Goal: Complete application form

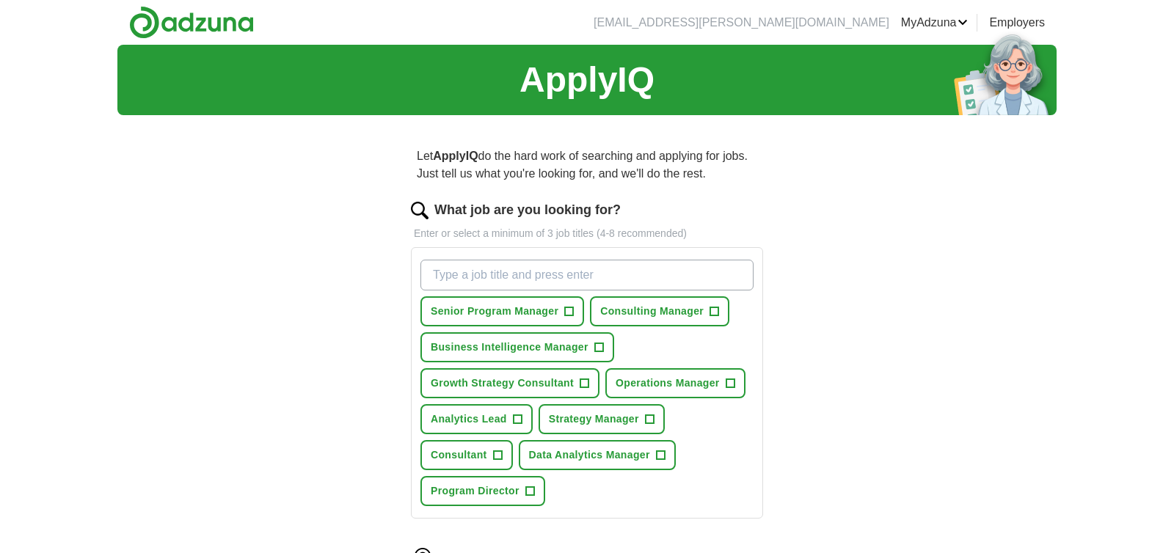
click at [0, 0] on link "Resumes" at bounding box center [0, 0] width 0 height 0
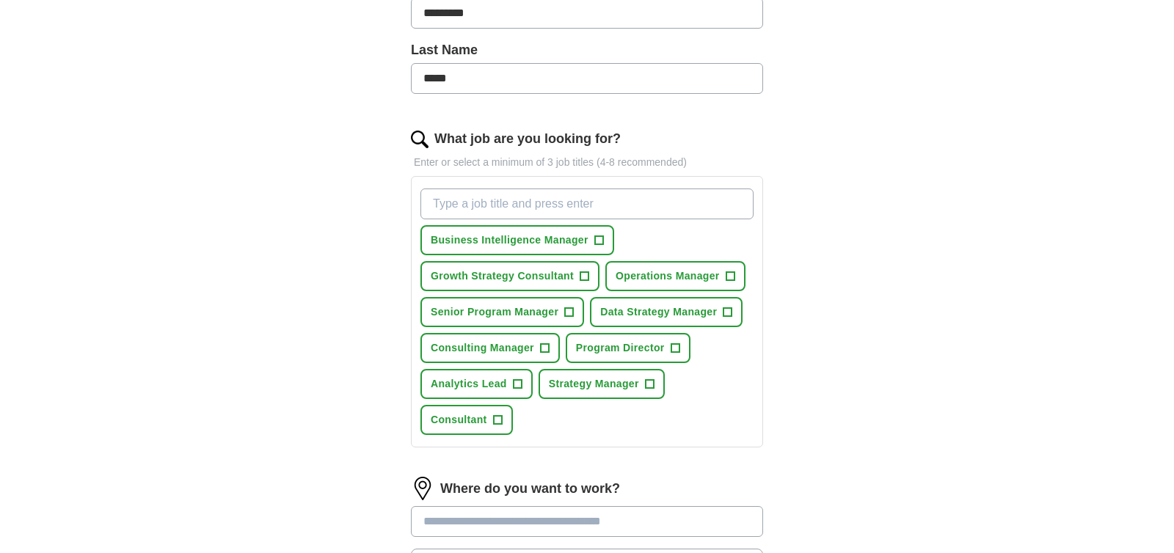
scroll to position [365, 0]
click at [649, 382] on span "+" at bounding box center [649, 383] width 9 height 12
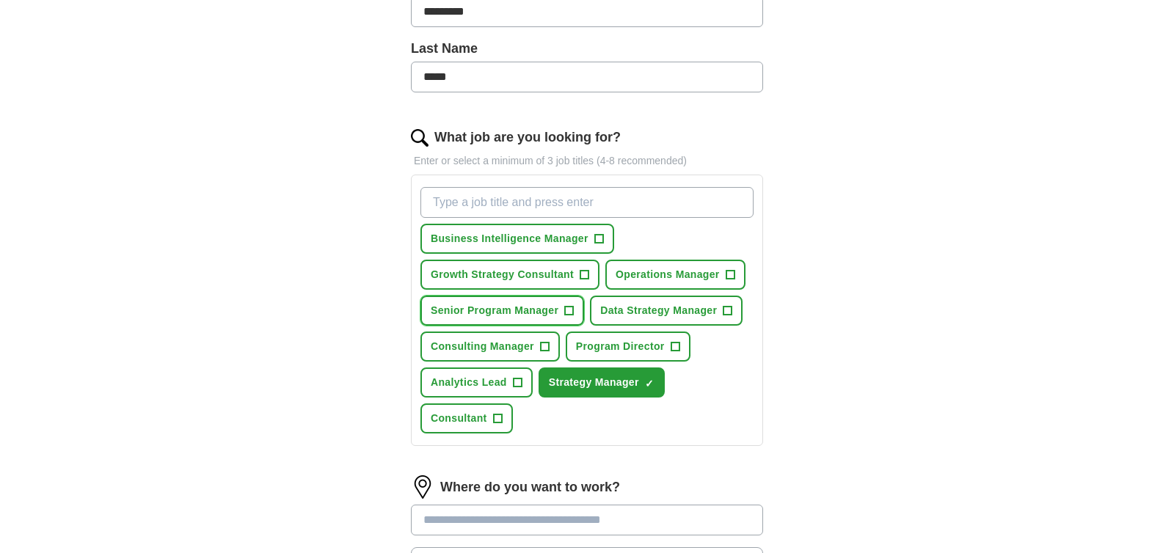
click at [572, 311] on span "+" at bounding box center [569, 311] width 9 height 12
click at [586, 200] on input "What job are you looking for?" at bounding box center [586, 202] width 333 height 31
click at [583, 276] on span "+" at bounding box center [584, 275] width 9 height 12
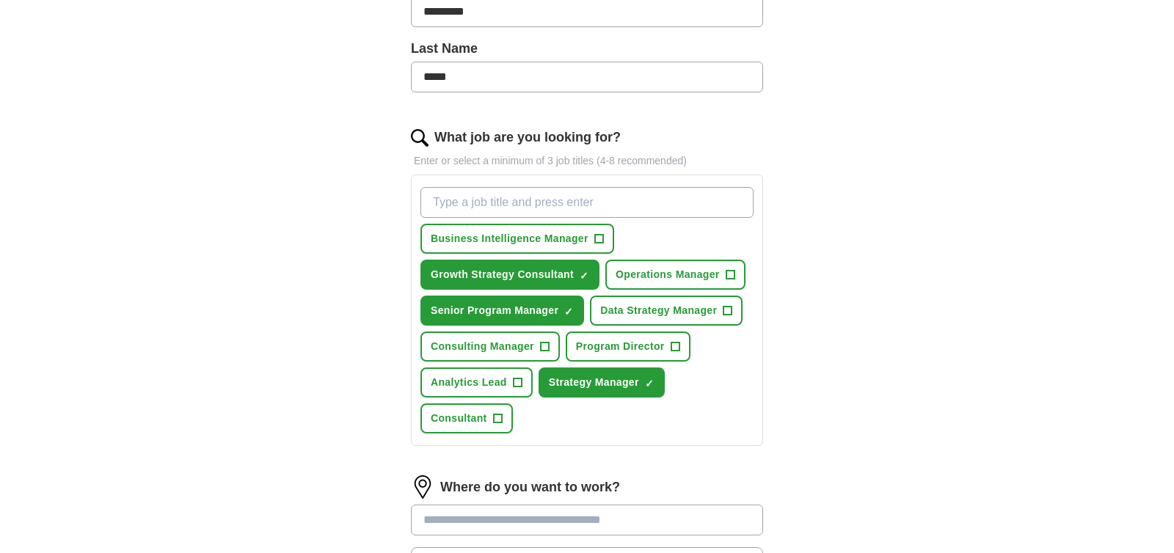
click at [592, 206] on input "What job are you looking for?" at bounding box center [586, 202] width 333 height 31
type input "Senior Strategy Manager"
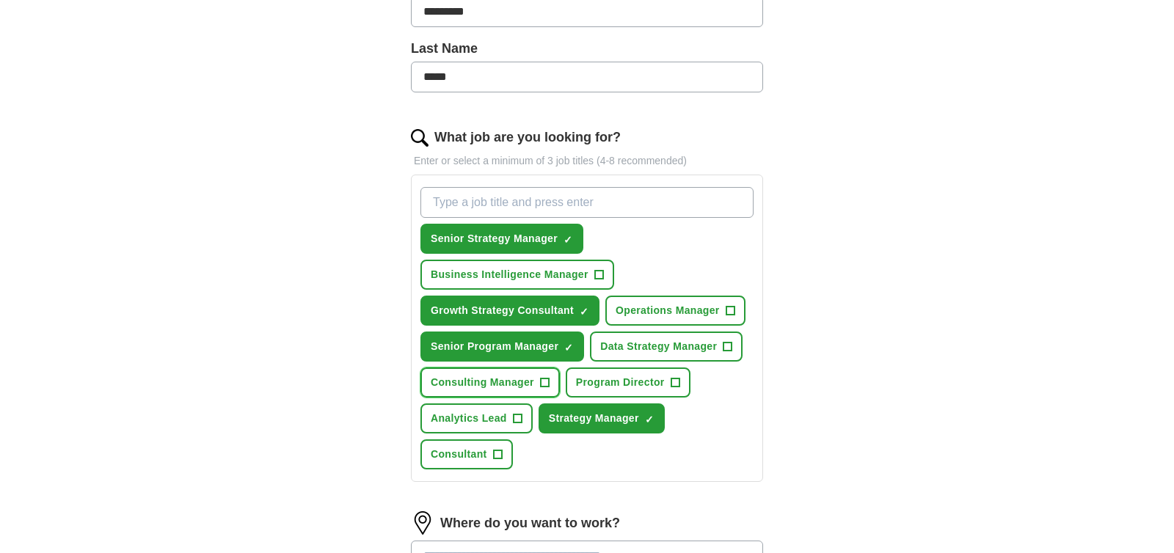
click at [547, 382] on span "+" at bounding box center [544, 383] width 9 height 12
click at [588, 278] on button "Business Intelligence Manager +" at bounding box center [517, 275] width 194 height 30
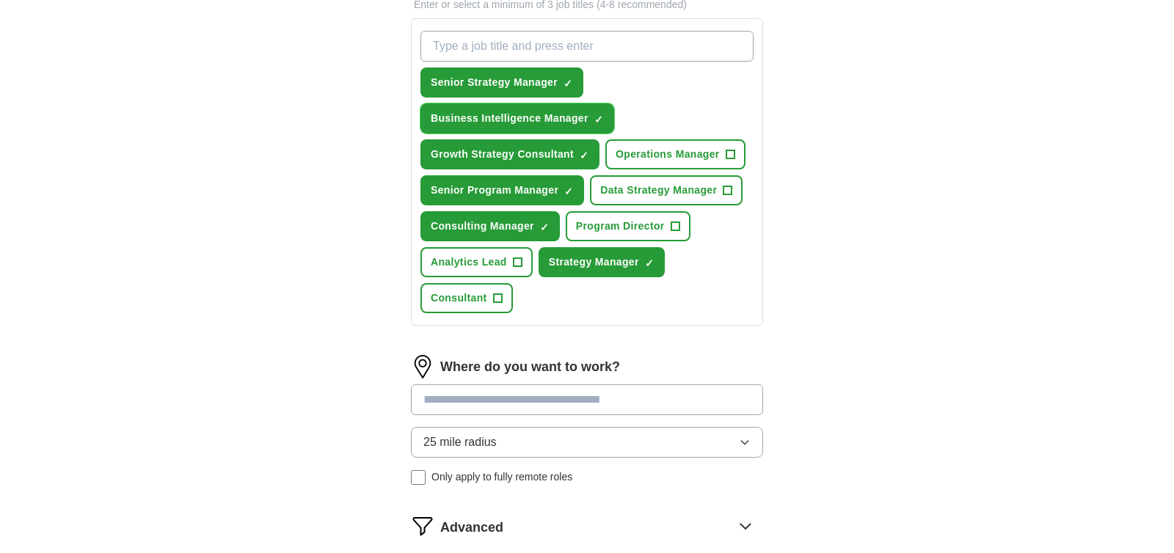
scroll to position [533, 0]
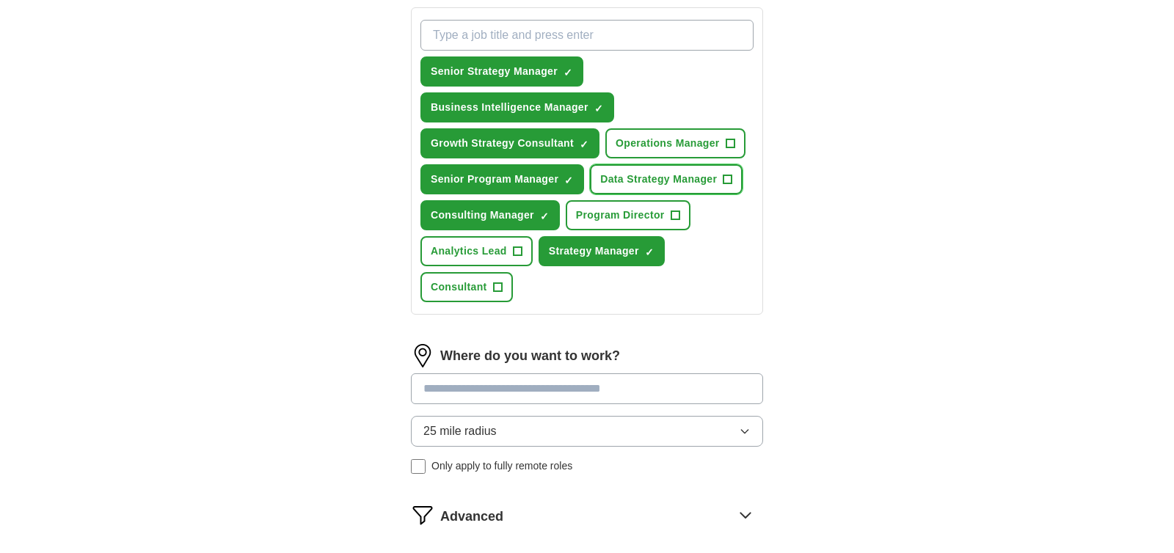
click at [673, 174] on span "Data Strategy Manager" at bounding box center [658, 179] width 117 height 15
click at [599, 211] on span "Program Director" at bounding box center [620, 215] width 89 height 15
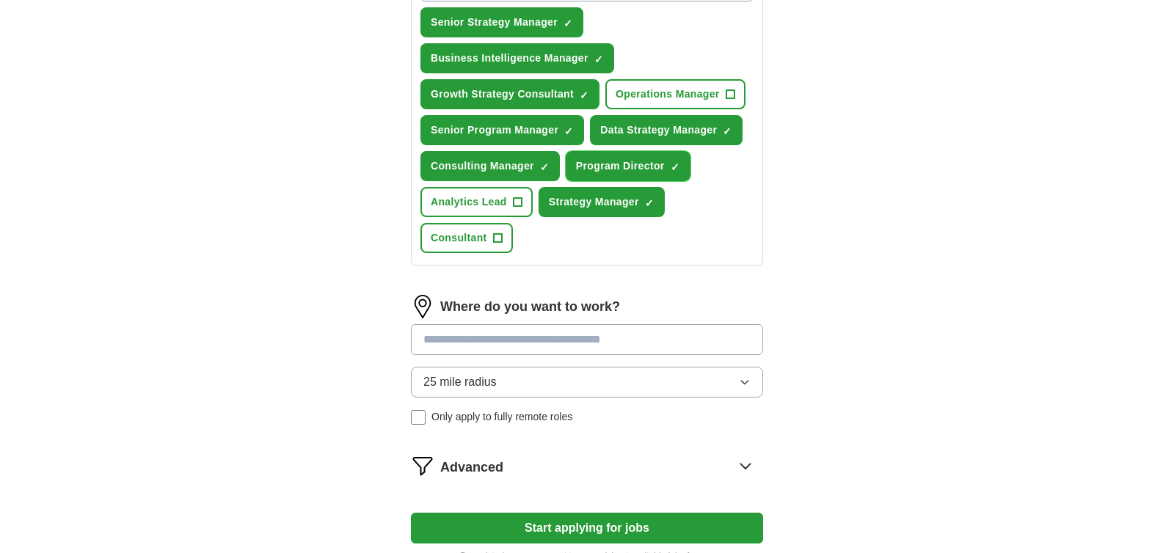
scroll to position [665, 0]
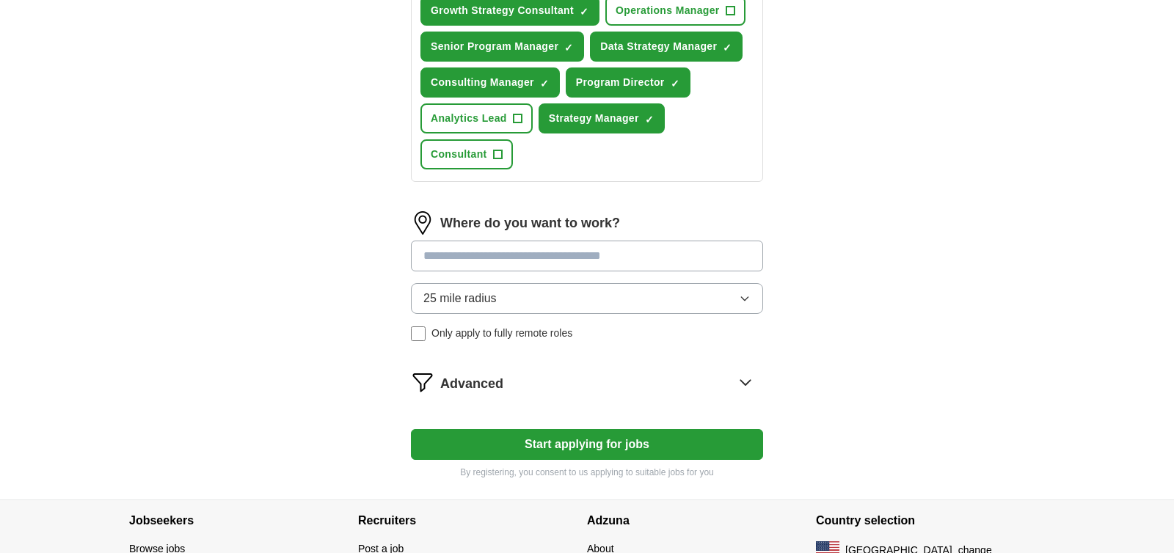
click at [490, 258] on input at bounding box center [587, 256] width 352 height 31
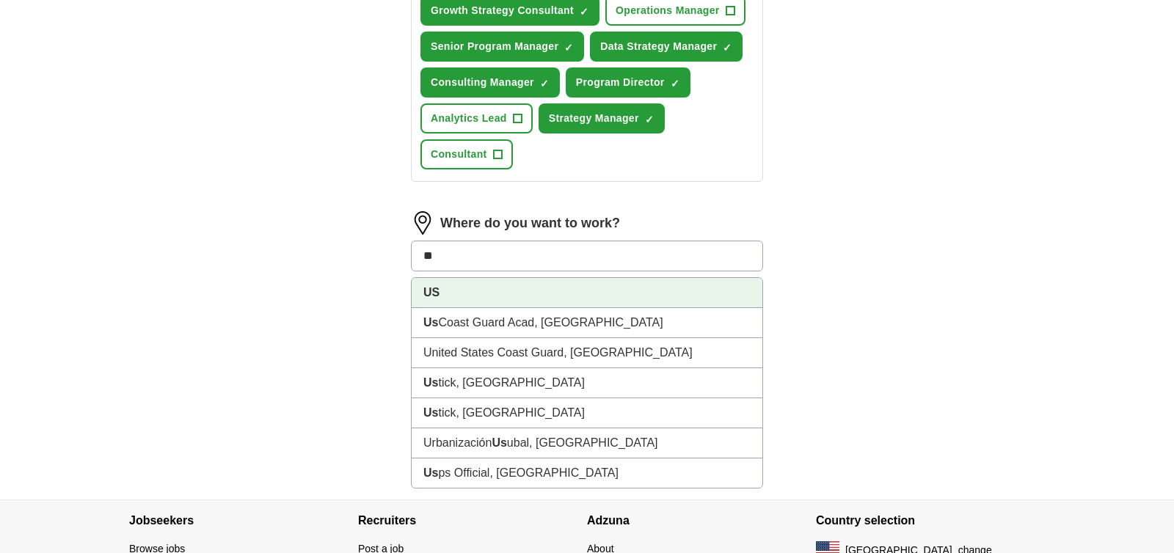
click at [492, 288] on li "US" at bounding box center [587, 293] width 351 height 30
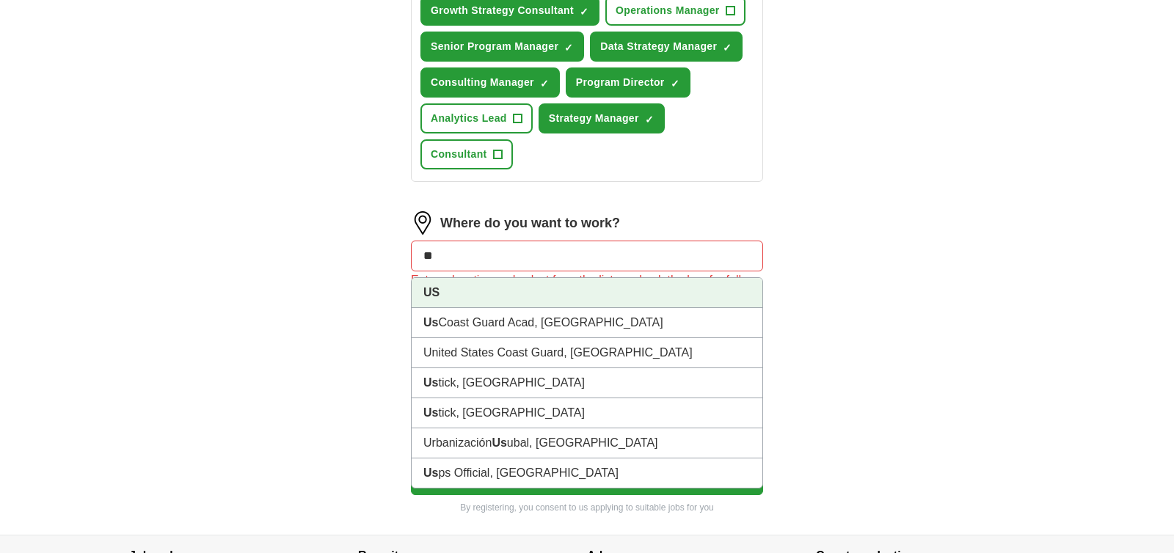
click at [444, 256] on input "**" at bounding box center [587, 256] width 352 height 31
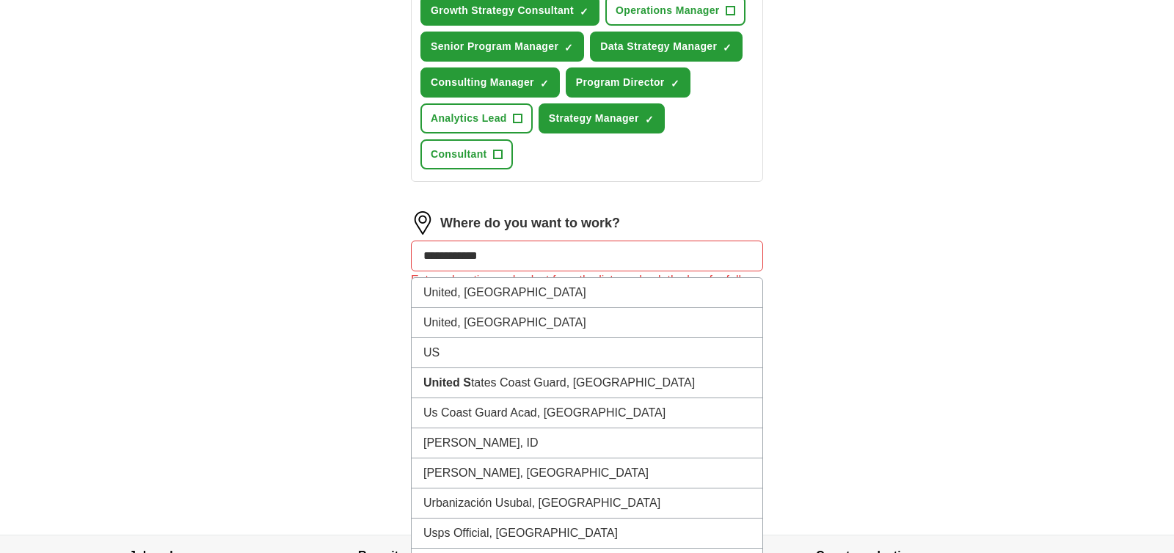
type input "**********"
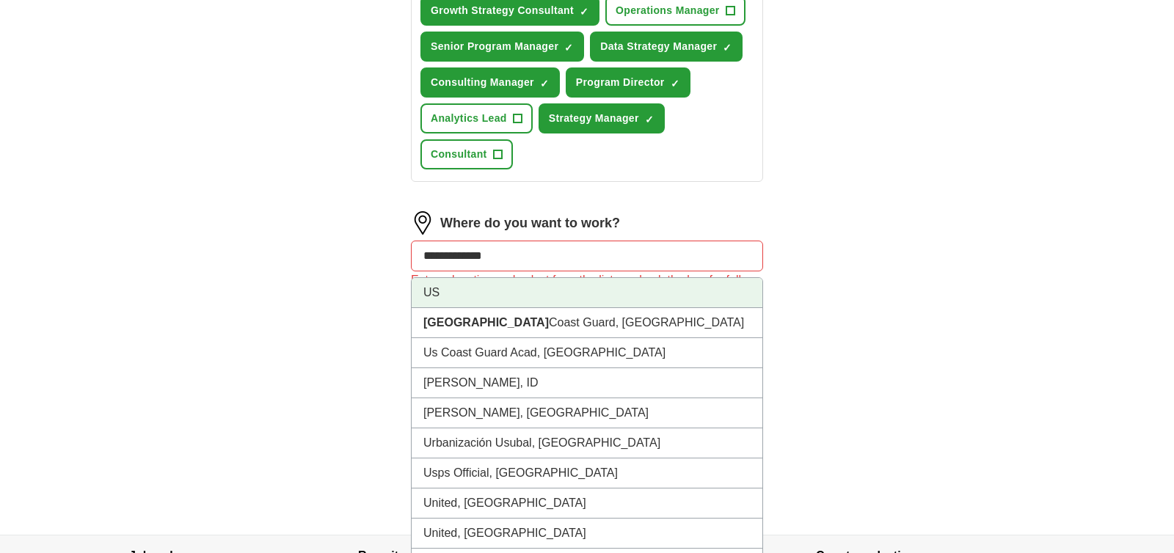
click at [422, 285] on li "US" at bounding box center [587, 293] width 351 height 30
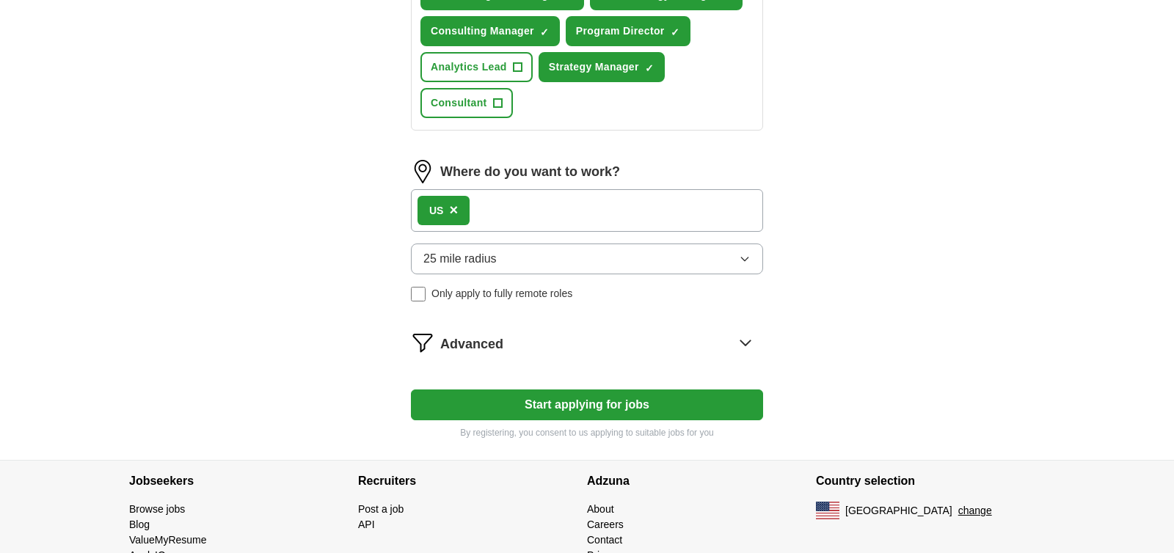
scroll to position [718, 0]
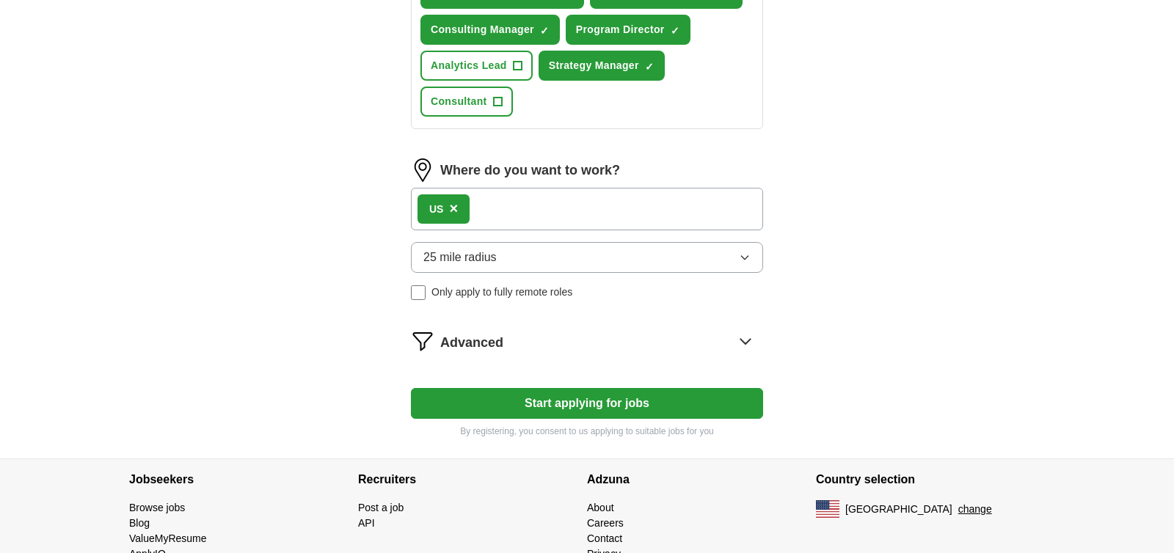
click at [593, 260] on button "25 mile radius" at bounding box center [587, 257] width 352 height 31
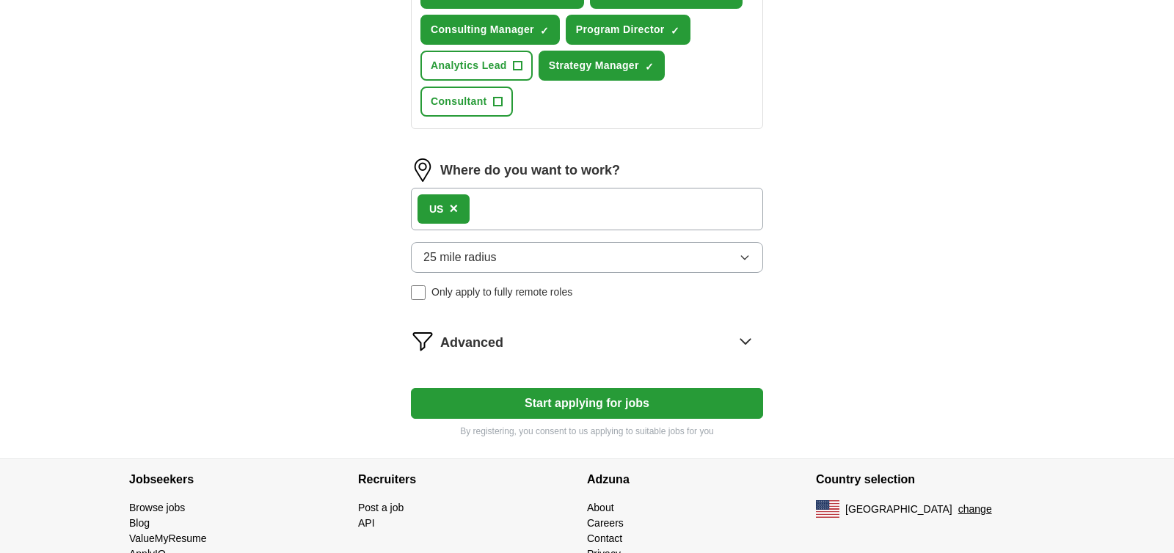
click at [459, 263] on span "25 mile radius" at bounding box center [459, 258] width 73 height 18
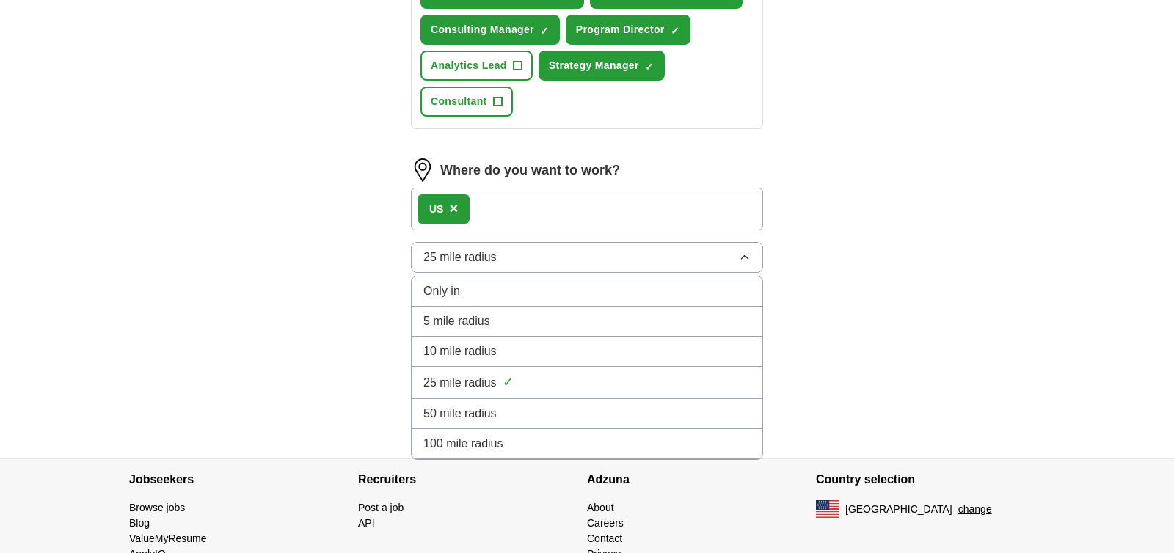
click at [452, 290] on span "Only in" at bounding box center [441, 291] width 37 height 18
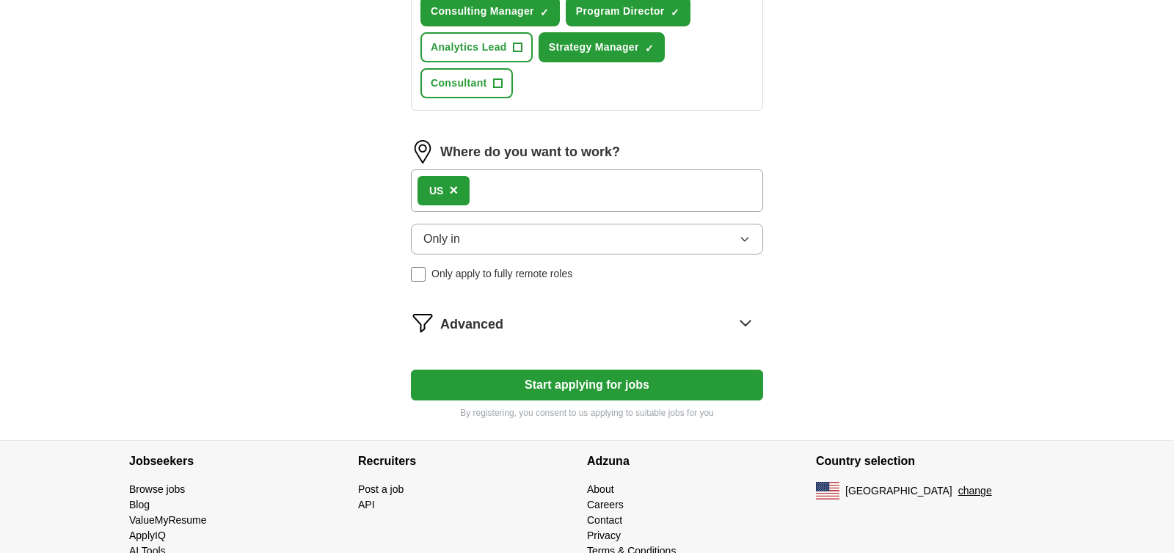
scroll to position [758, 0]
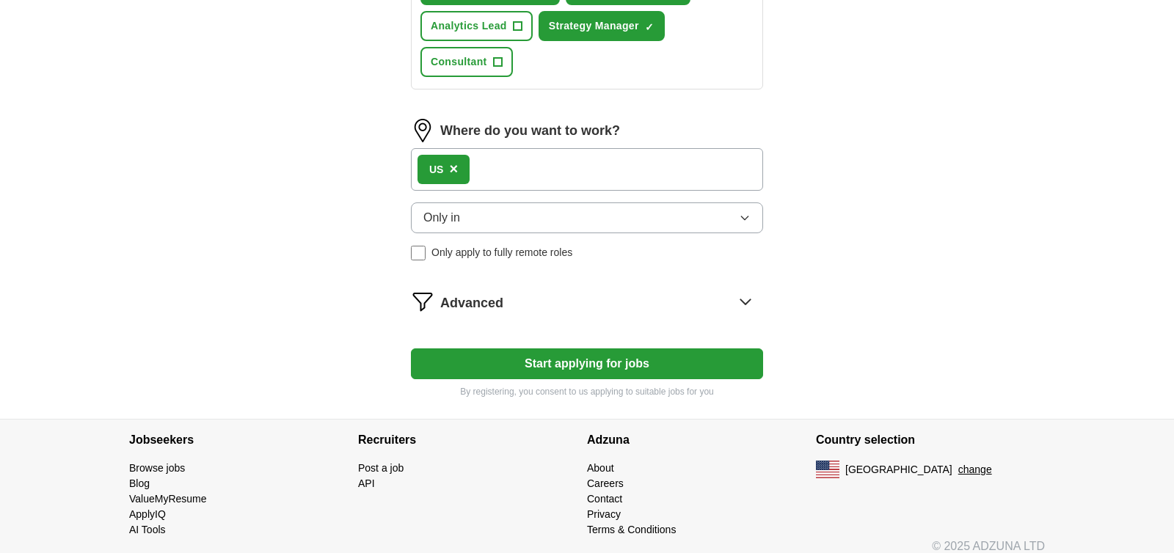
click at [586, 308] on div "Advanced" at bounding box center [601, 301] width 323 height 23
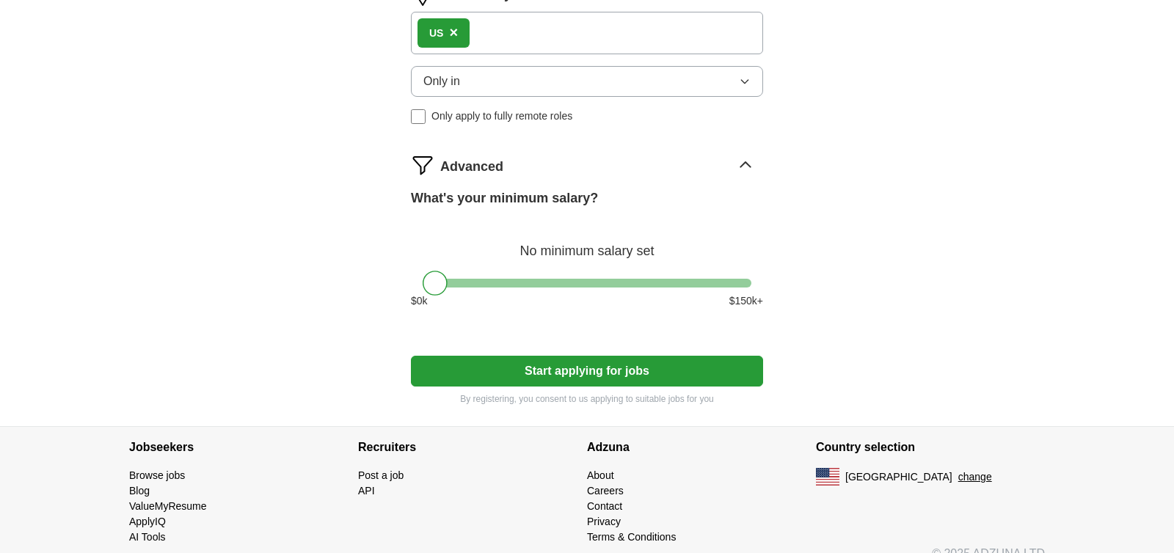
scroll to position [905, 0]
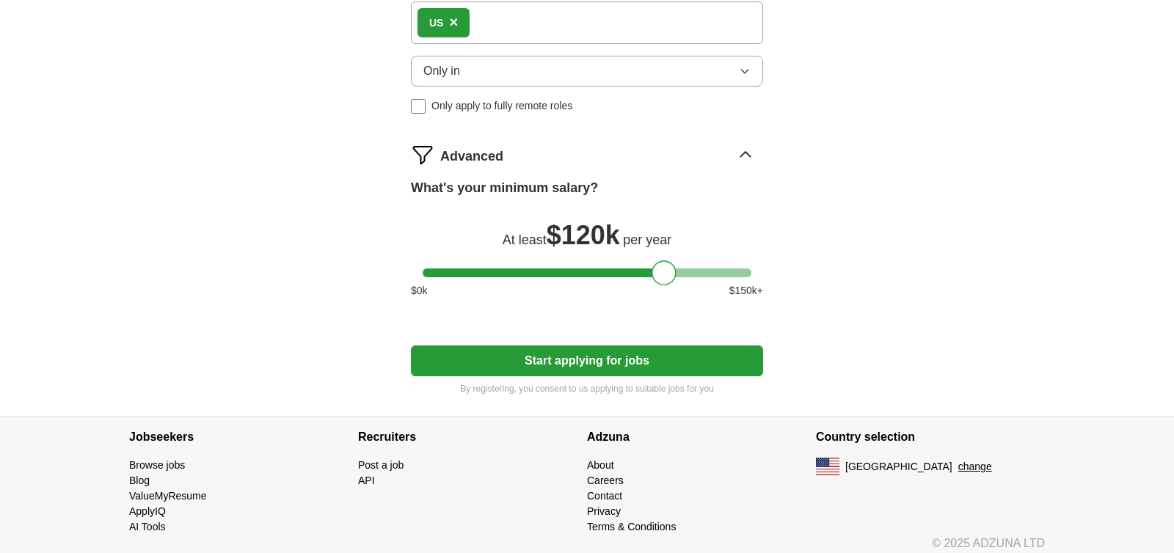
drag, startPoint x: 437, startPoint y: 275, endPoint x: 665, endPoint y: 265, distance: 229.1
click at [665, 265] on div at bounding box center [664, 272] width 25 height 25
click at [591, 362] on button "Start applying for jobs" at bounding box center [587, 361] width 352 height 31
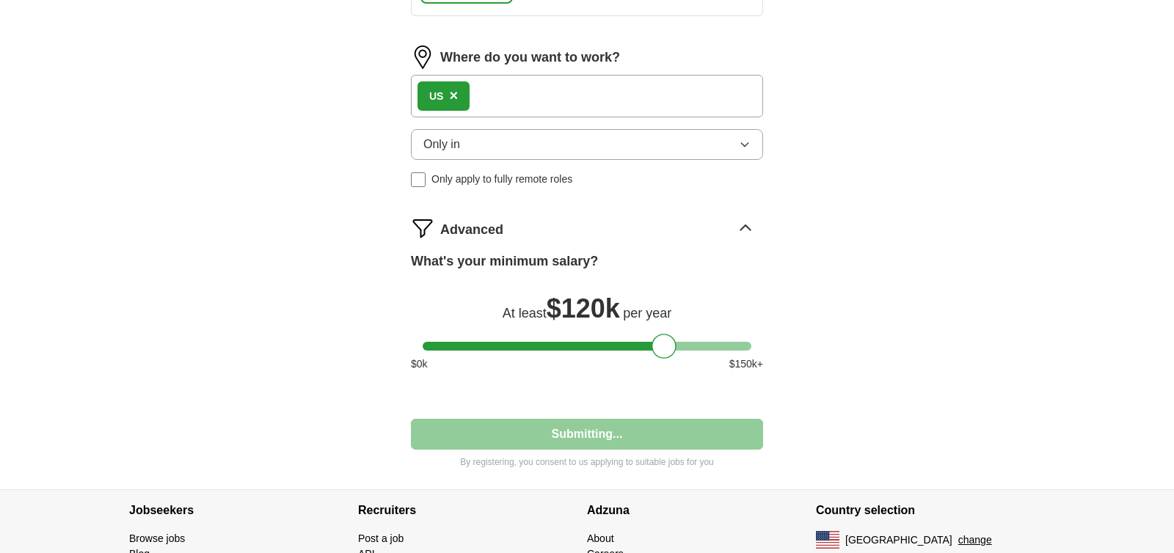
select select "**"
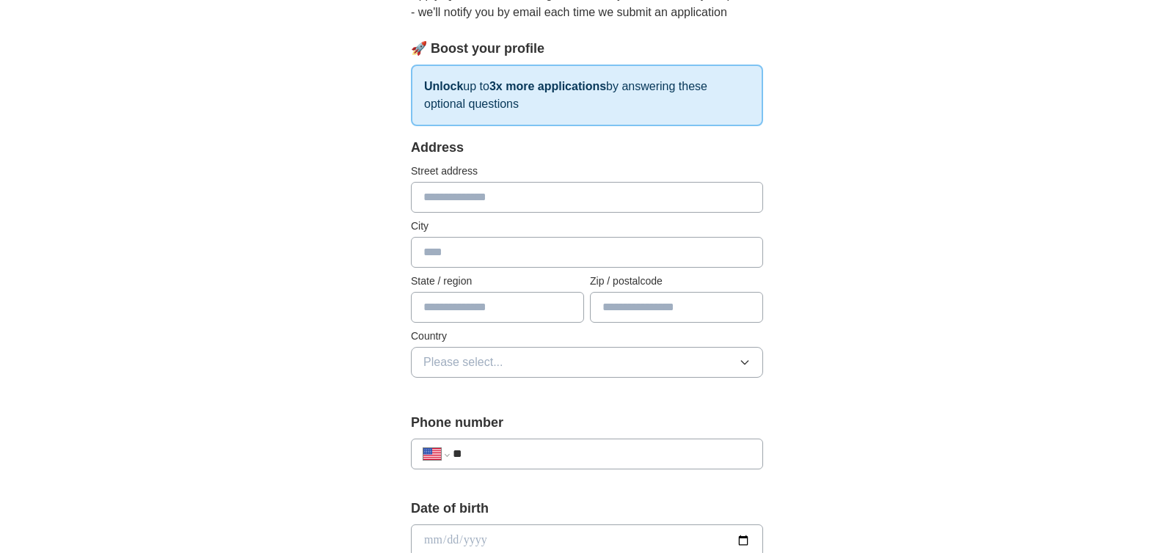
scroll to position [183, 0]
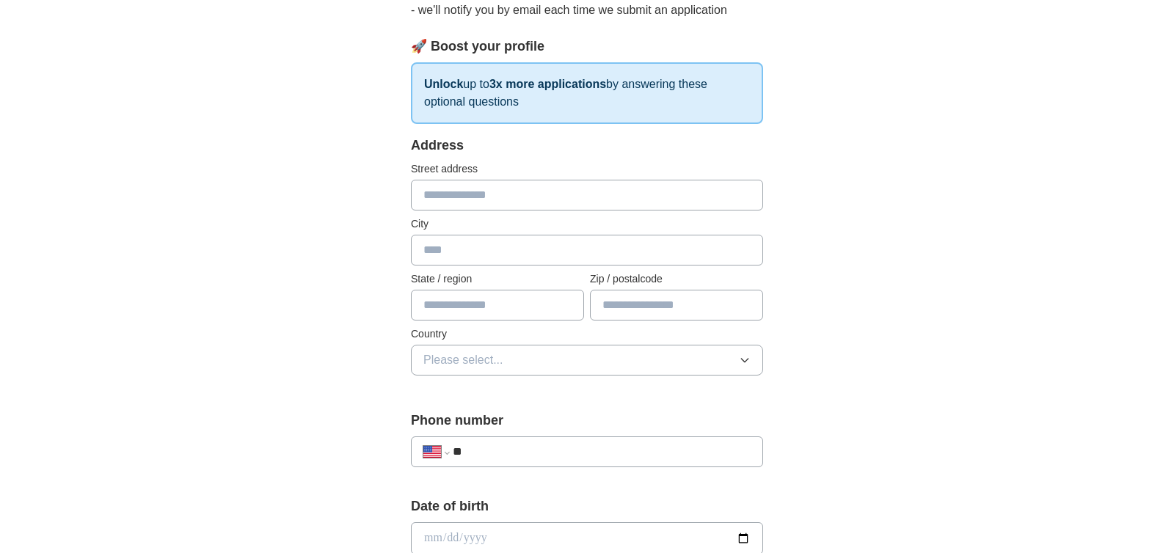
click at [428, 188] on input "text" at bounding box center [587, 195] width 352 height 31
type input "**********"
type input "*********"
type input "**"
type input "*****"
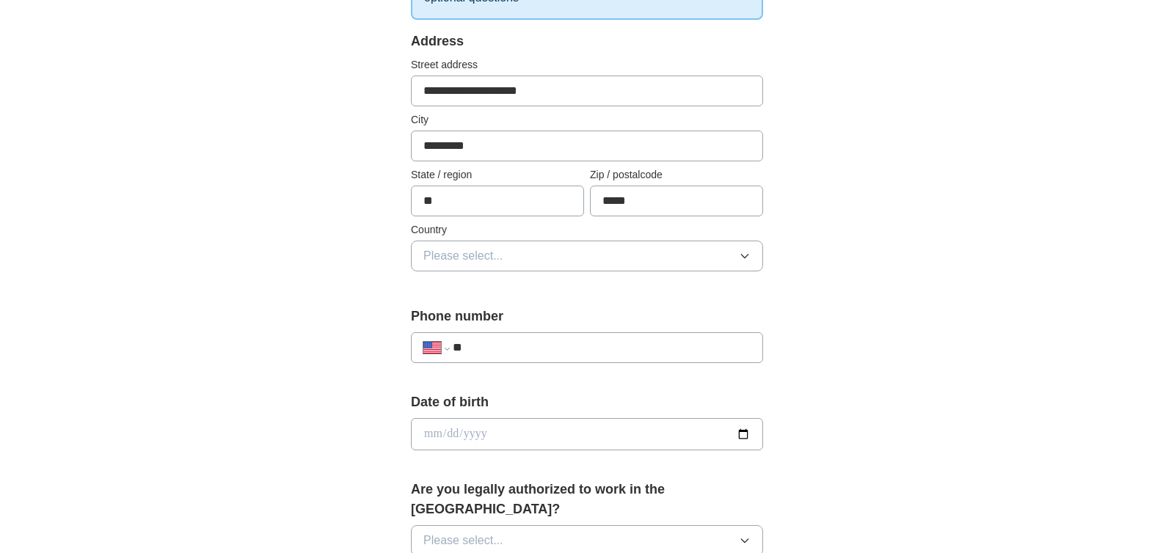
scroll to position [294, 0]
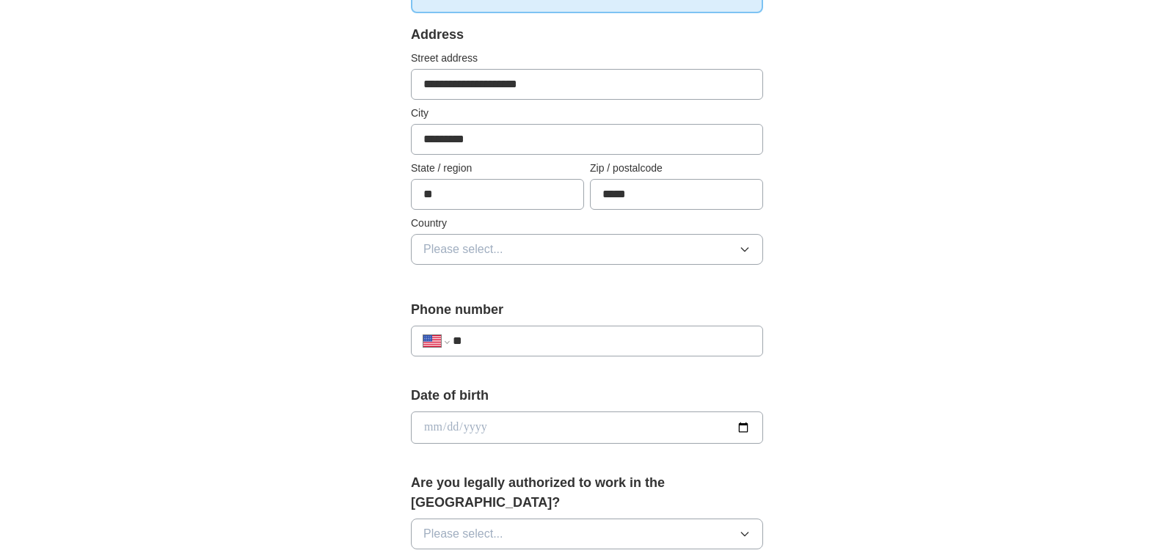
click at [455, 255] on span "Please select..." at bounding box center [463, 250] width 80 height 18
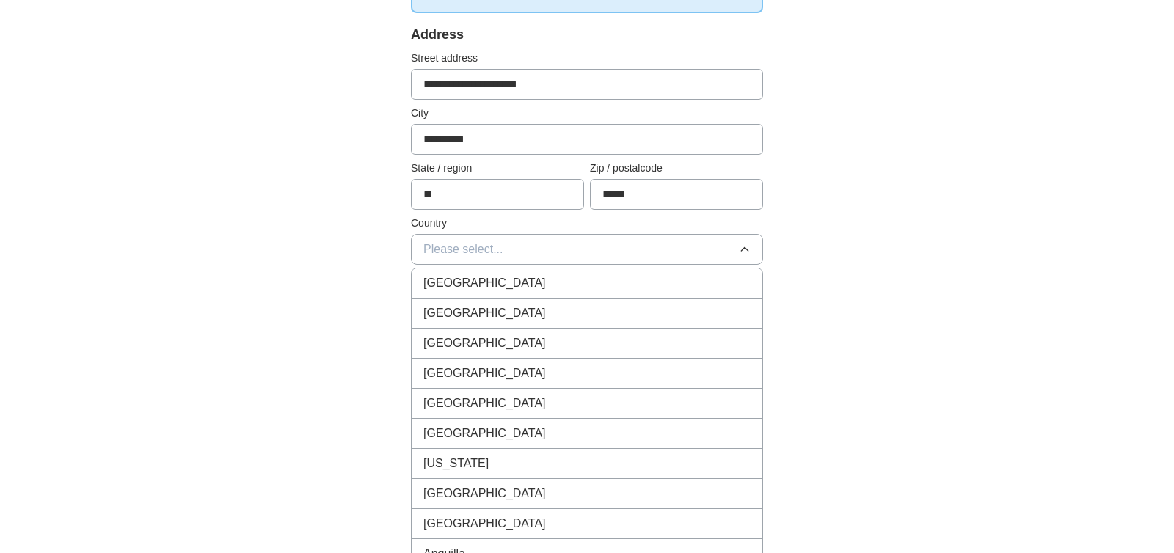
click at [462, 314] on span "United States" at bounding box center [484, 313] width 123 height 18
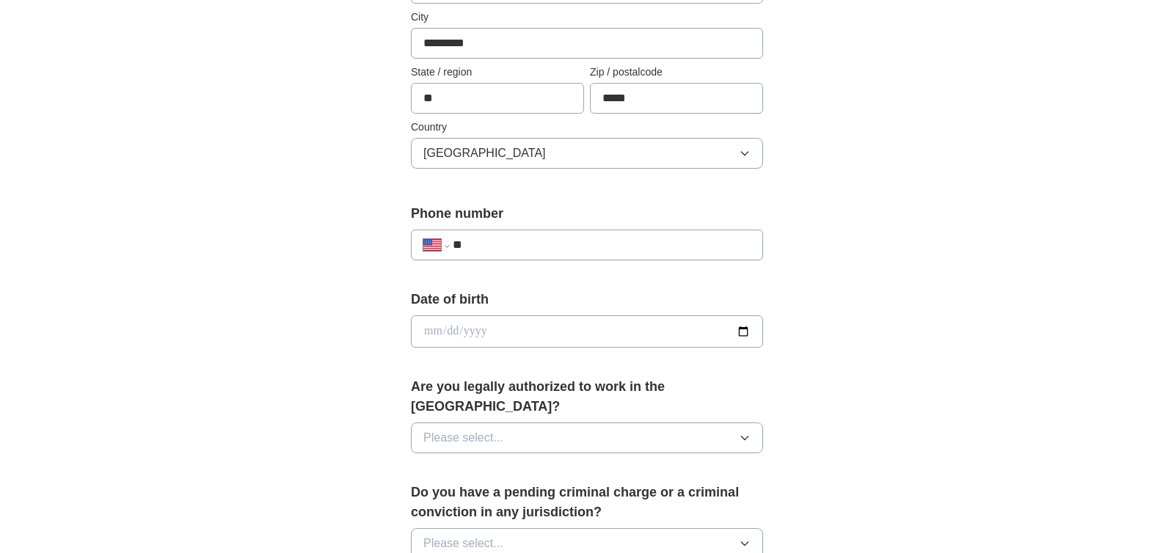
scroll to position [412, 0]
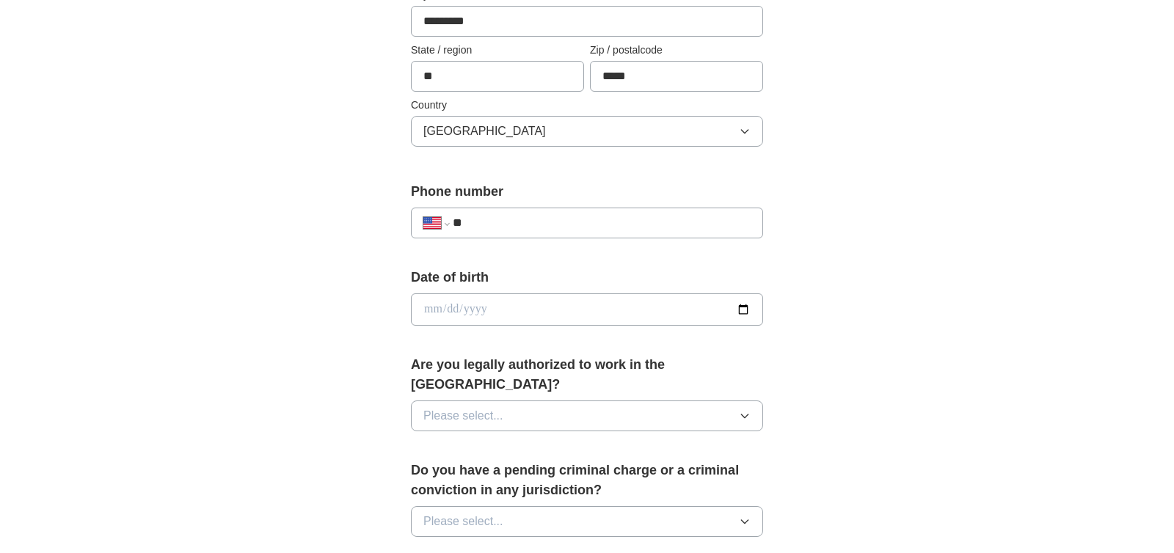
click at [563, 219] on input "**" at bounding box center [602, 223] width 298 height 18
type input "**********"
click at [516, 304] on input "date" at bounding box center [587, 309] width 352 height 32
type input "**********"
click at [474, 407] on span "Please select..." at bounding box center [463, 416] width 80 height 18
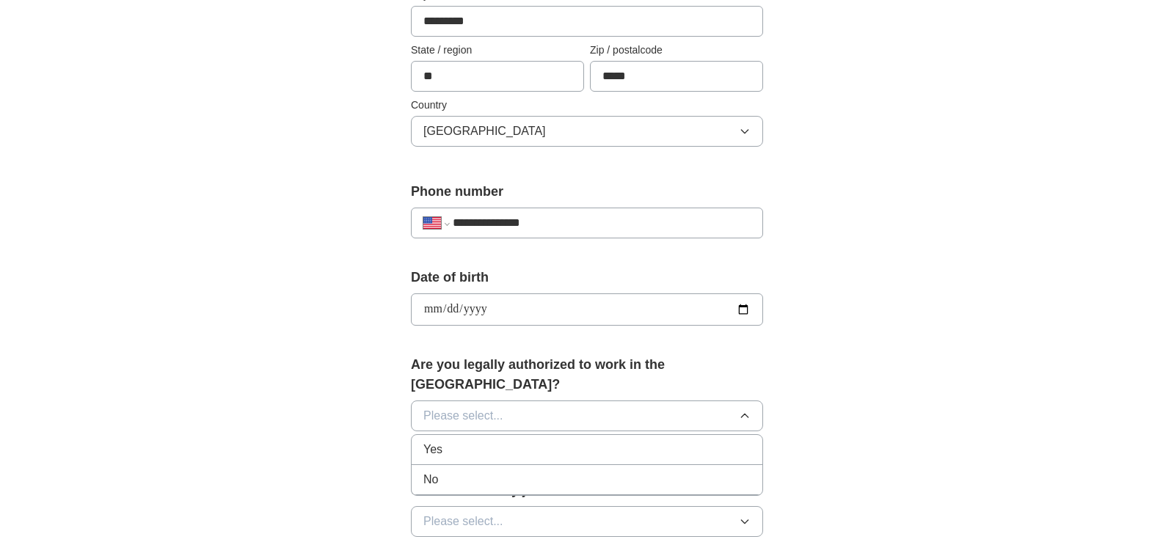
click at [461, 441] on div "Yes" at bounding box center [586, 450] width 327 height 18
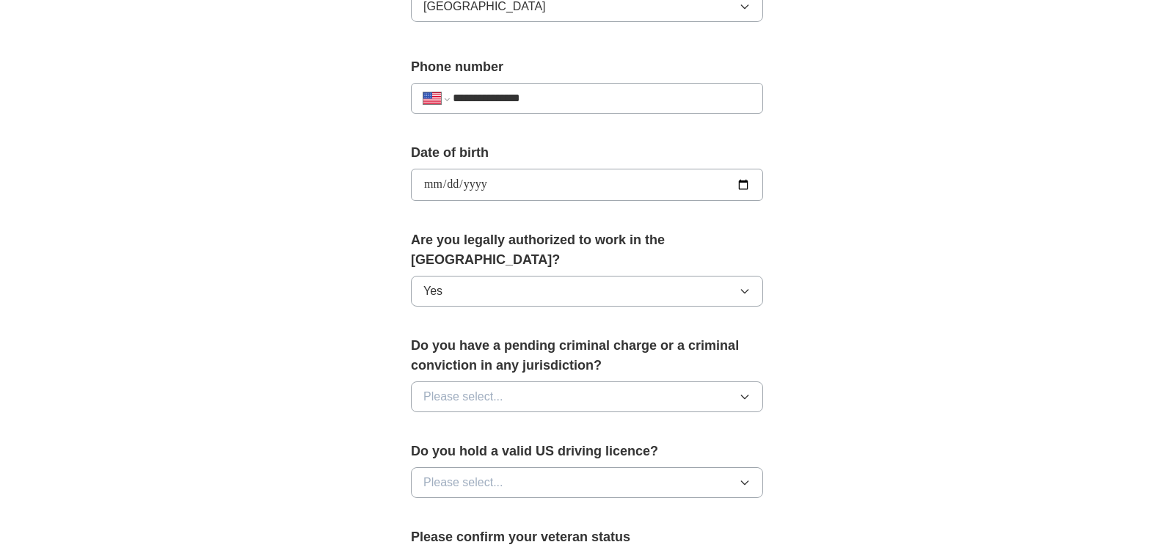
scroll to position [539, 0]
click at [441, 387] on span "Please select..." at bounding box center [463, 396] width 80 height 18
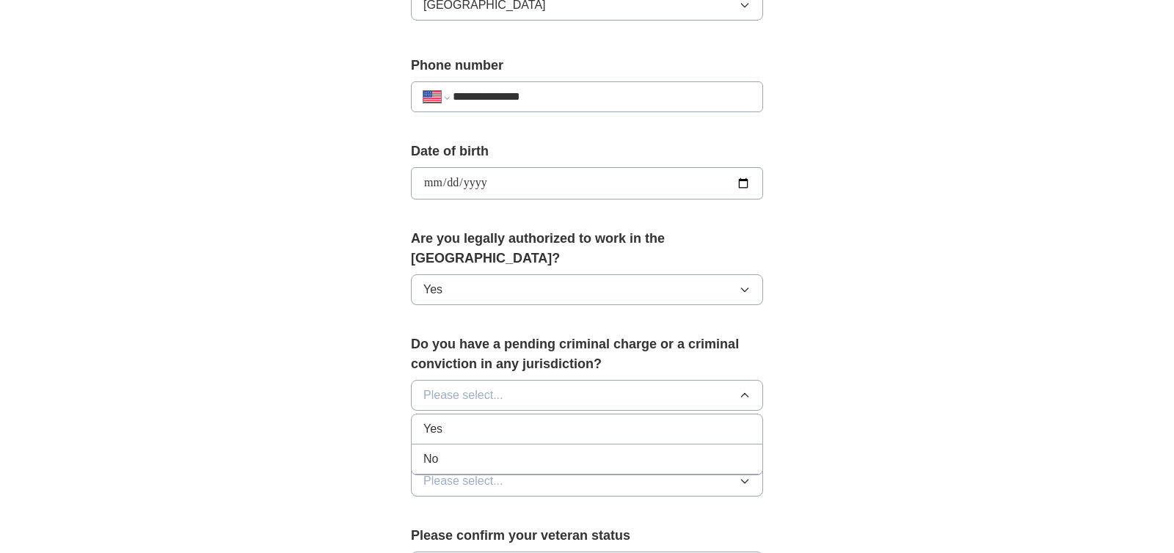
click at [439, 450] on div "No" at bounding box center [586, 459] width 327 height 18
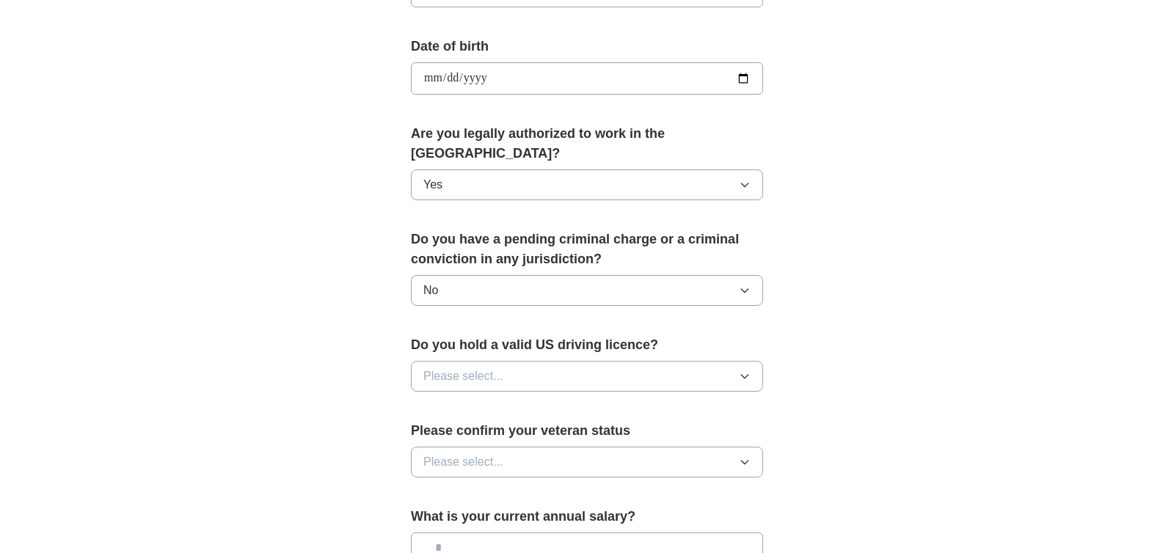
scroll to position [652, 0]
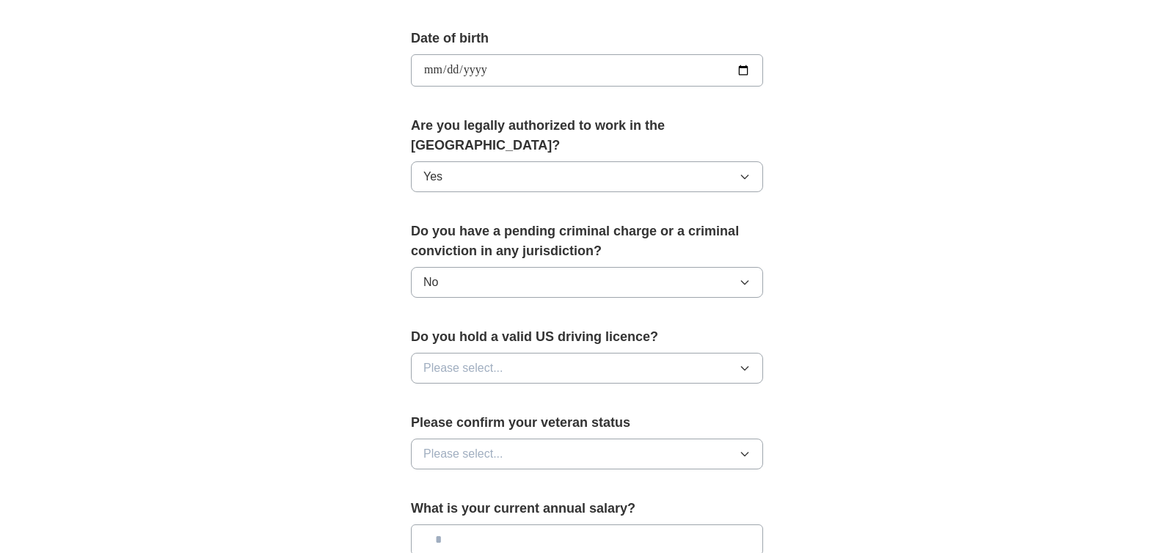
click at [519, 353] on button "Please select..." at bounding box center [587, 368] width 352 height 31
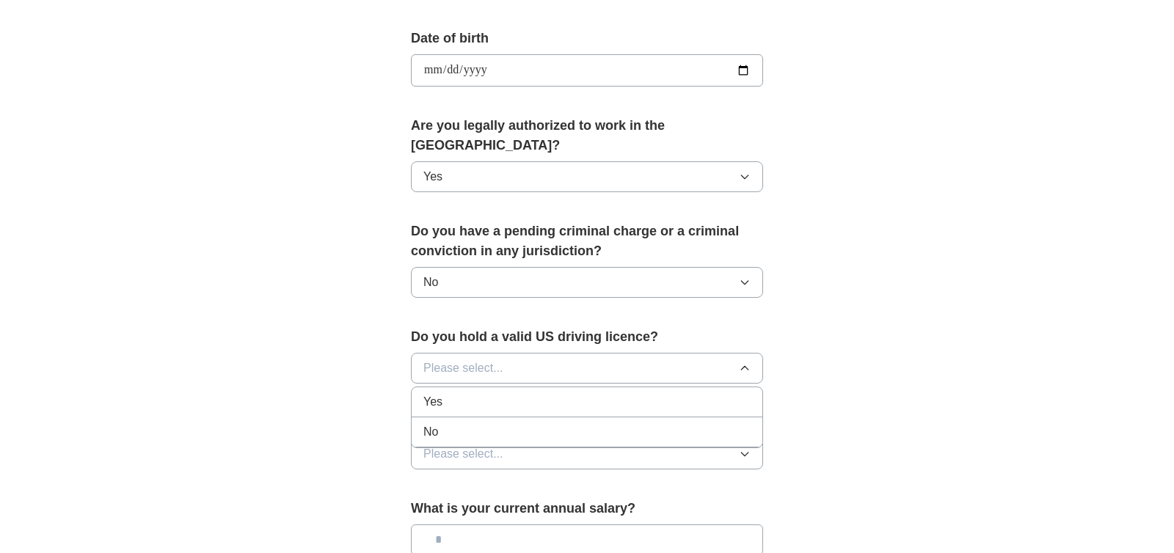
click at [498, 393] on div "Yes" at bounding box center [586, 402] width 327 height 18
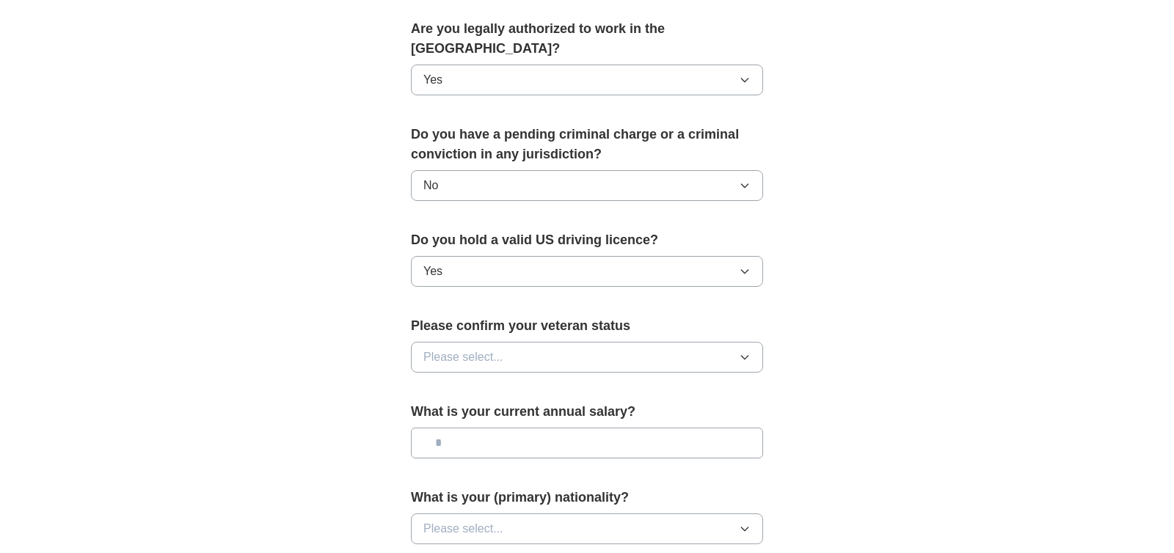
scroll to position [753, 0]
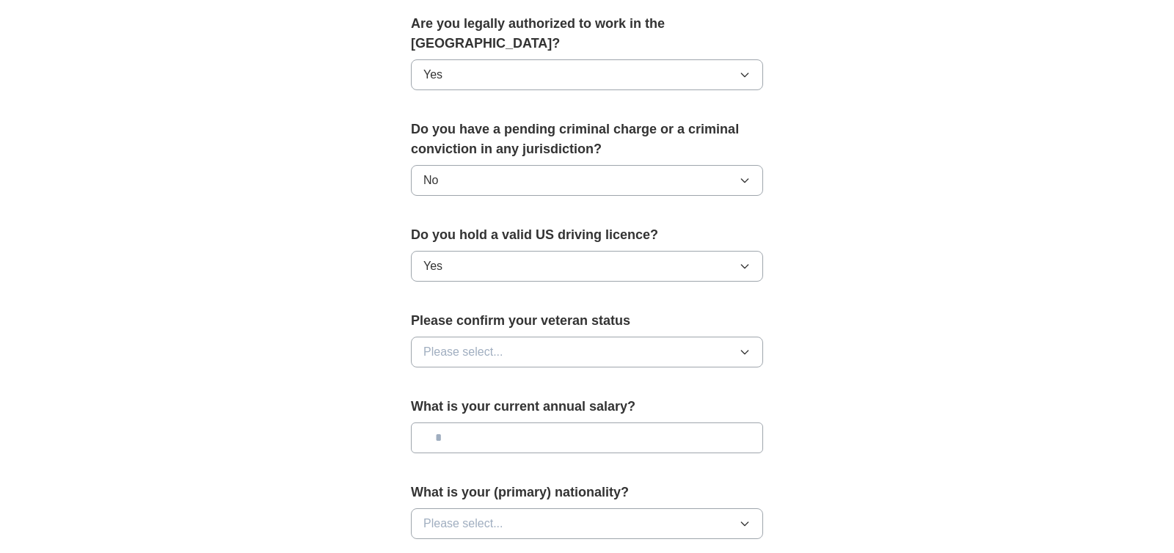
click at [547, 337] on button "Please select..." at bounding box center [587, 352] width 352 height 31
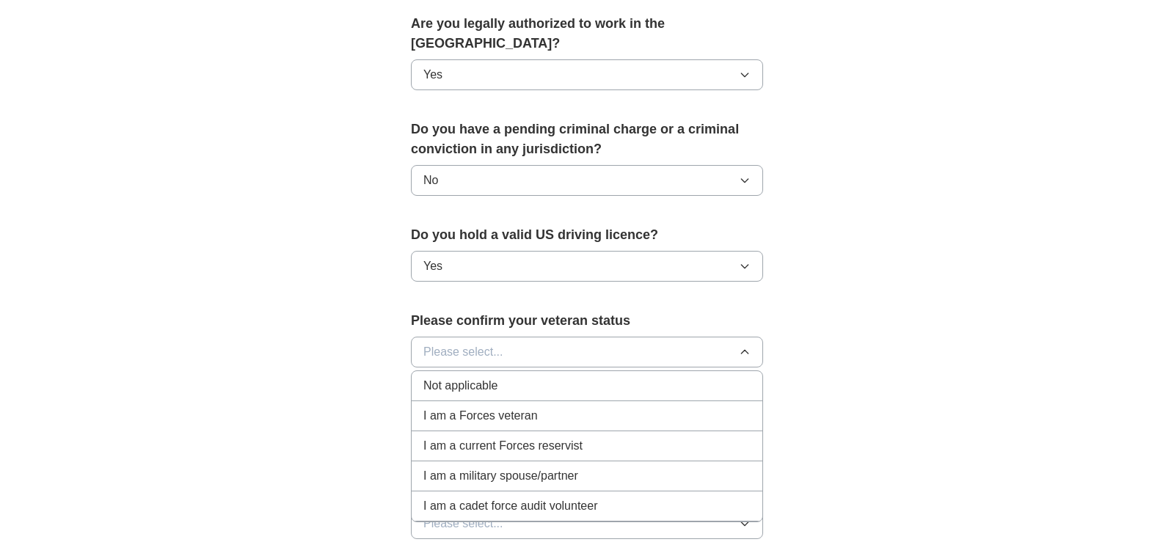
click at [558, 377] on div "Not applicable" at bounding box center [586, 386] width 327 height 18
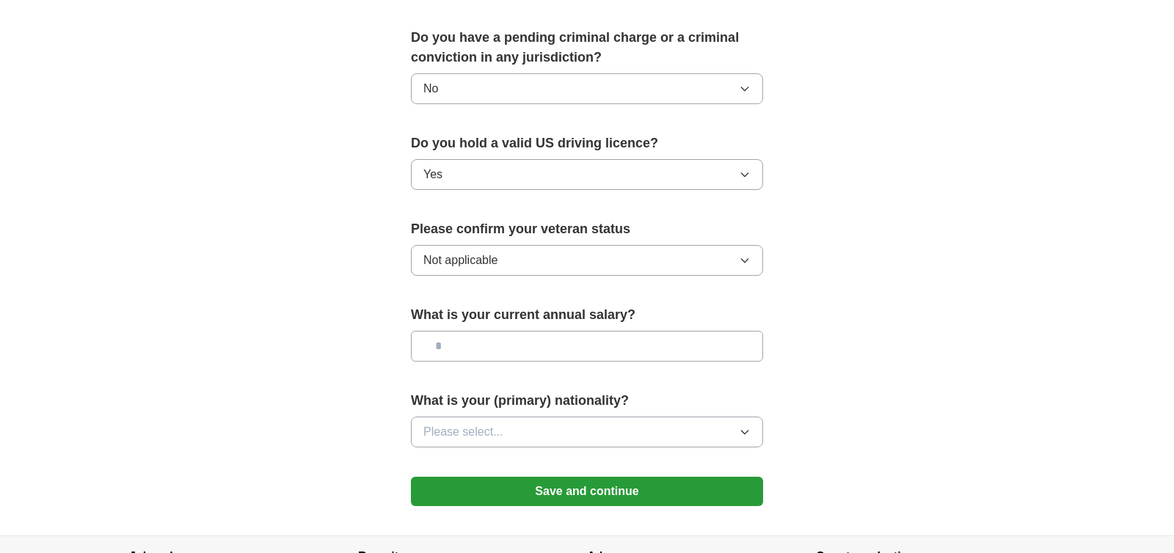
scroll to position [870, 0]
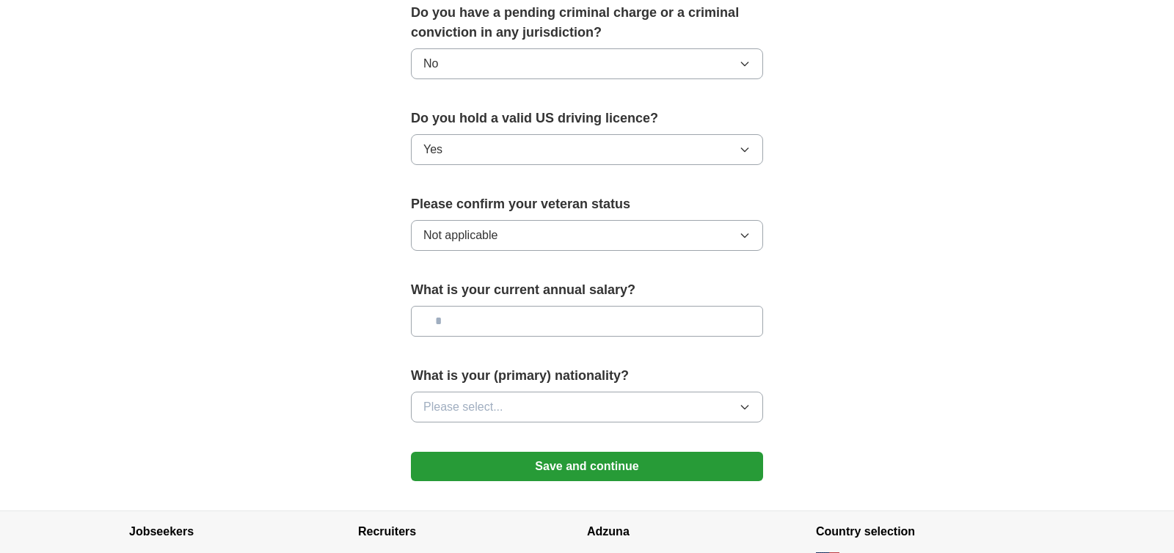
click at [533, 392] on button "Please select..." at bounding box center [587, 407] width 352 height 31
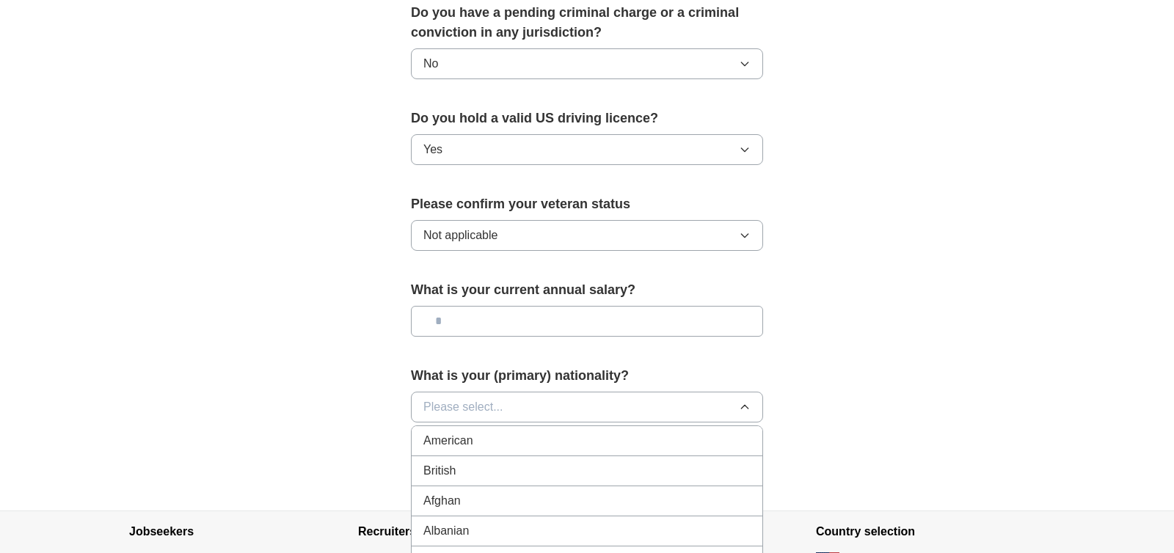
click at [521, 392] on button "Please select..." at bounding box center [587, 407] width 352 height 31
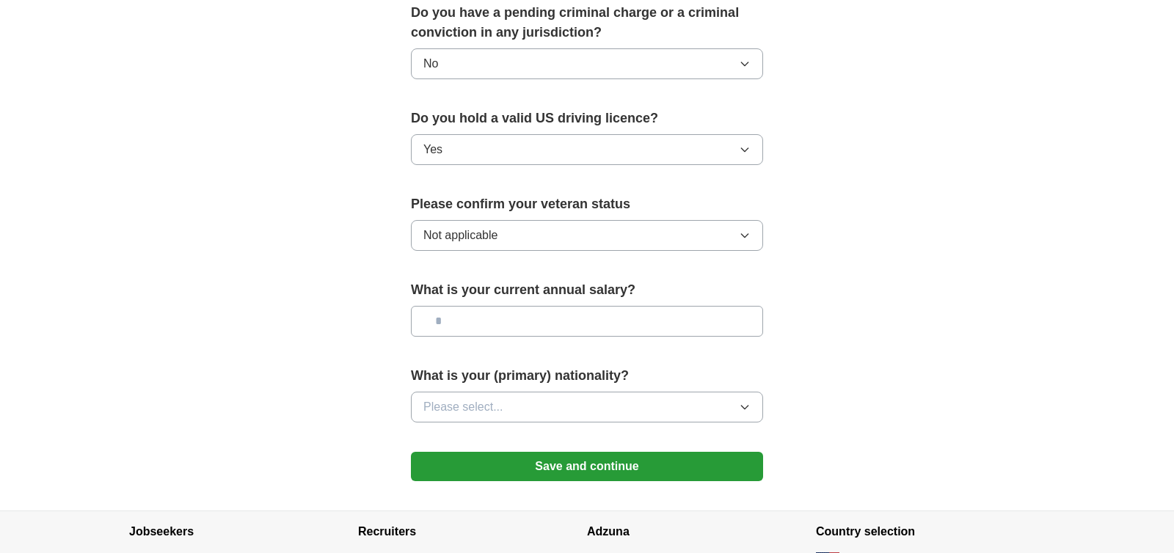
click at [521, 392] on button "Please select..." at bounding box center [587, 407] width 352 height 31
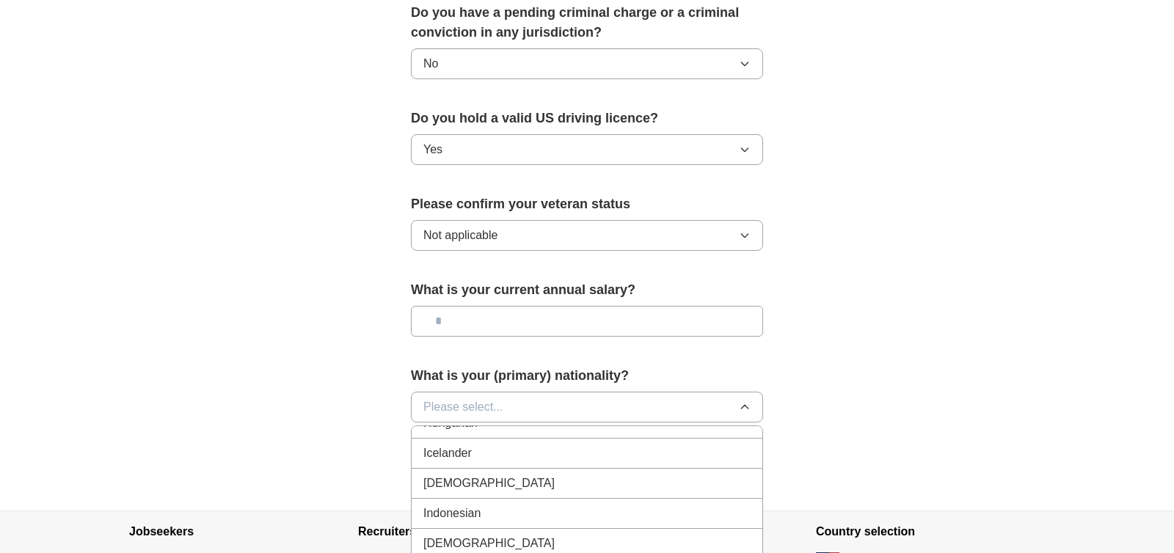
scroll to position [2393, 0]
click at [536, 446] on div "Indian" at bounding box center [586, 455] width 327 height 18
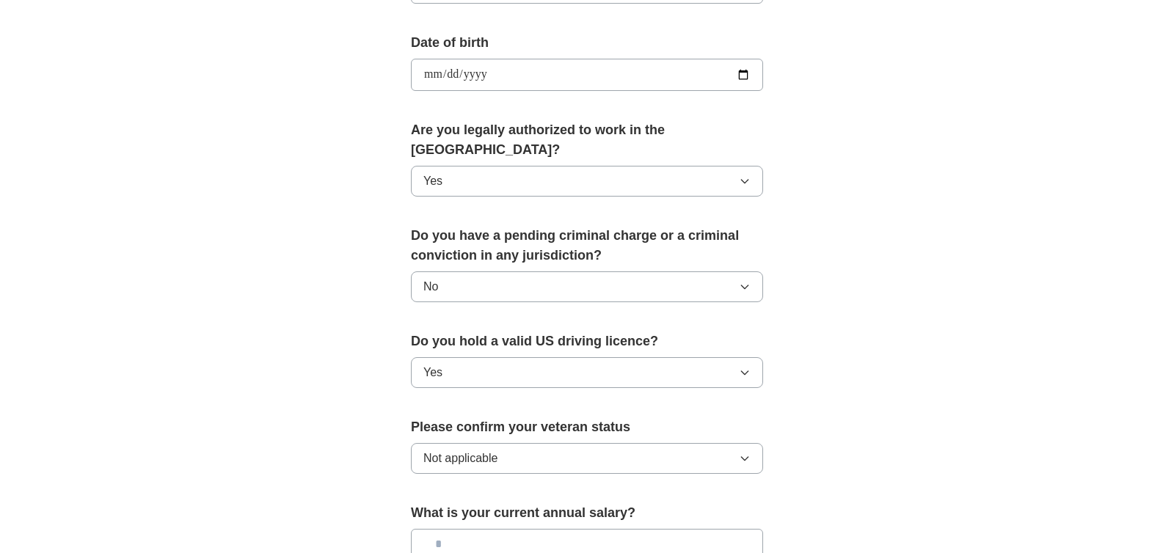
scroll to position [956, 0]
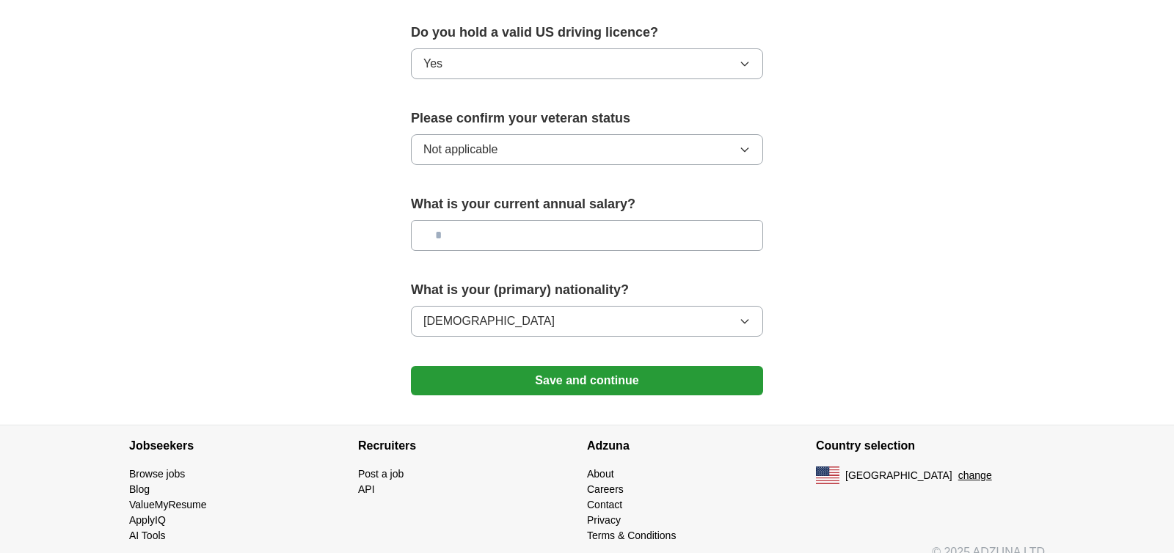
click at [525, 366] on button "Save and continue" at bounding box center [587, 380] width 352 height 29
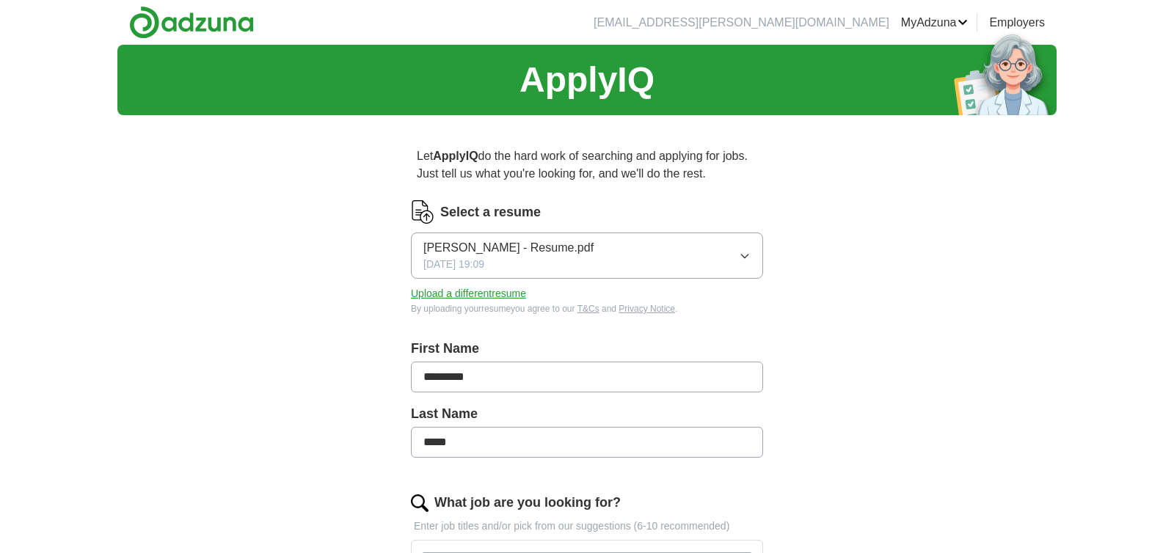
click at [244, 25] on img at bounding box center [191, 22] width 125 height 33
click at [921, 19] on link "MyAdzuna" at bounding box center [934, 23] width 67 height 18
click at [0, 0] on link "ApplyIQ" at bounding box center [0, 0] width 0 height 0
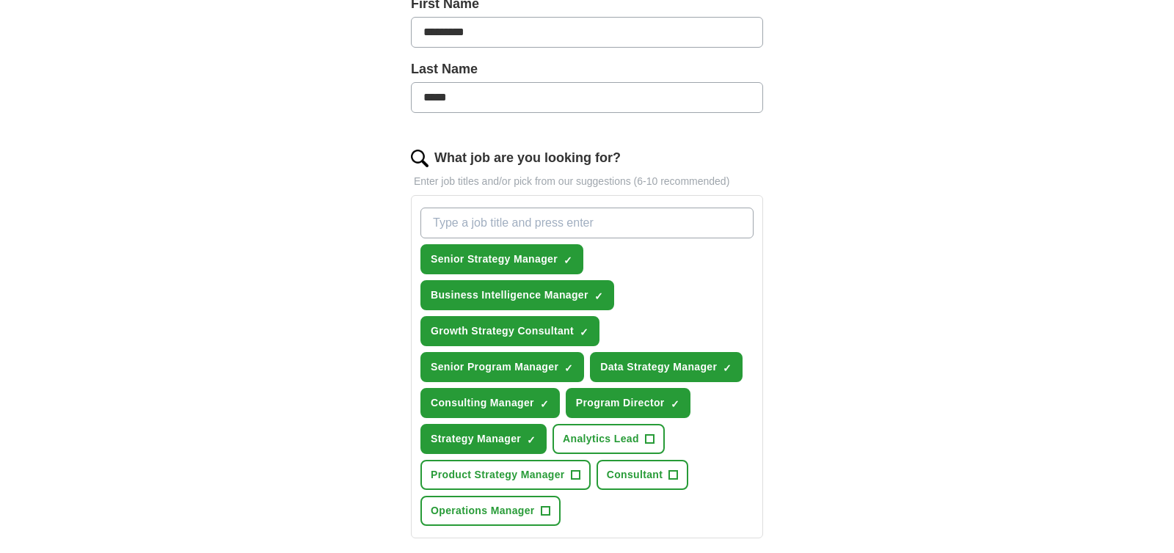
scroll to position [393, 0]
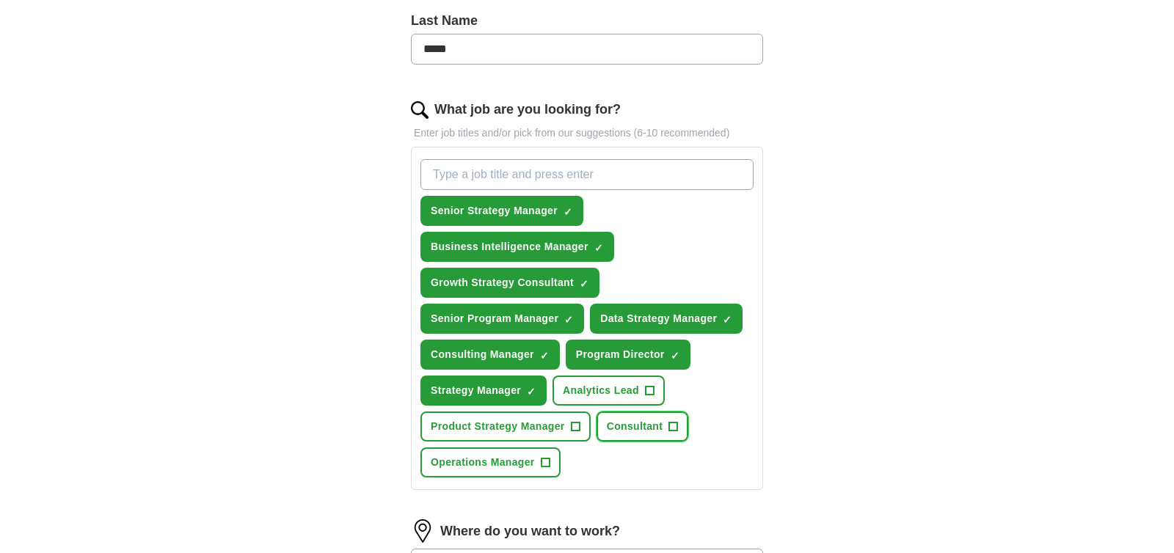
click at [641, 420] on span "Consultant" at bounding box center [635, 426] width 56 height 15
click at [541, 423] on span "Product Strategy Manager" at bounding box center [498, 426] width 134 height 15
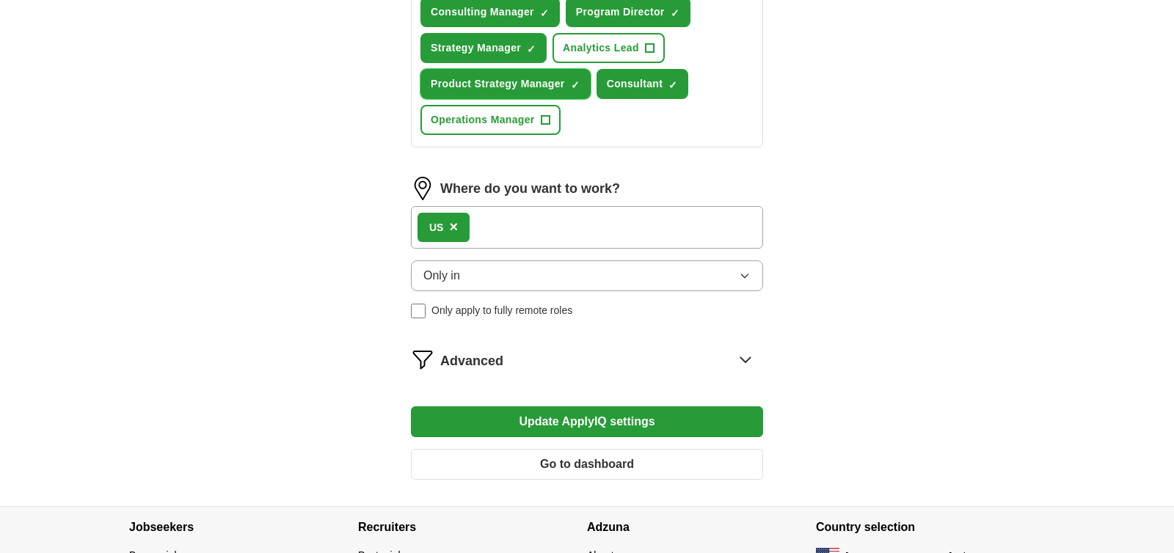
scroll to position [837, 0]
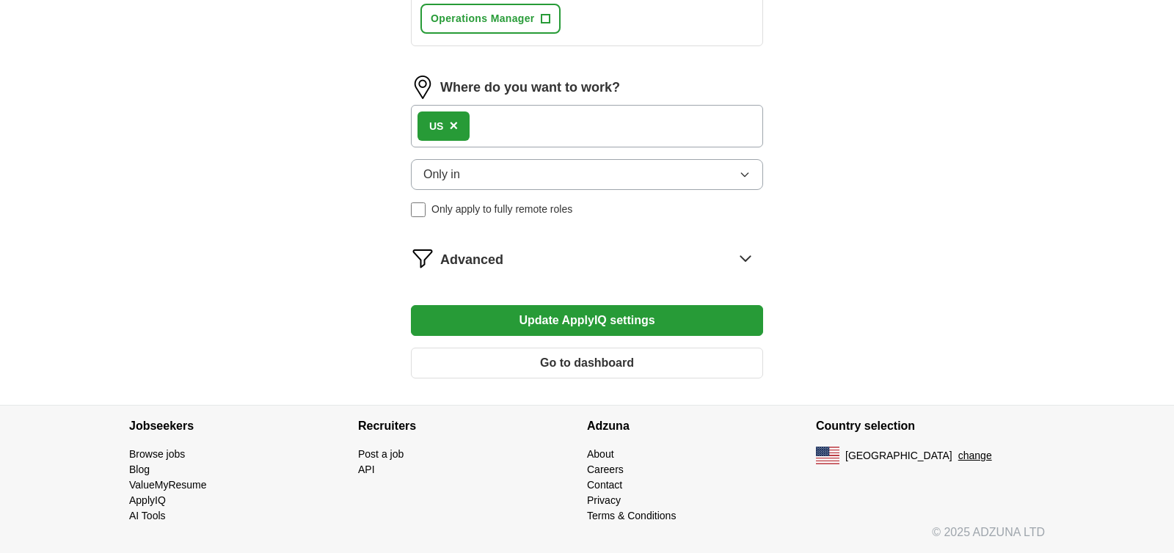
click at [533, 324] on button "Update ApplyIQ settings" at bounding box center [587, 320] width 352 height 31
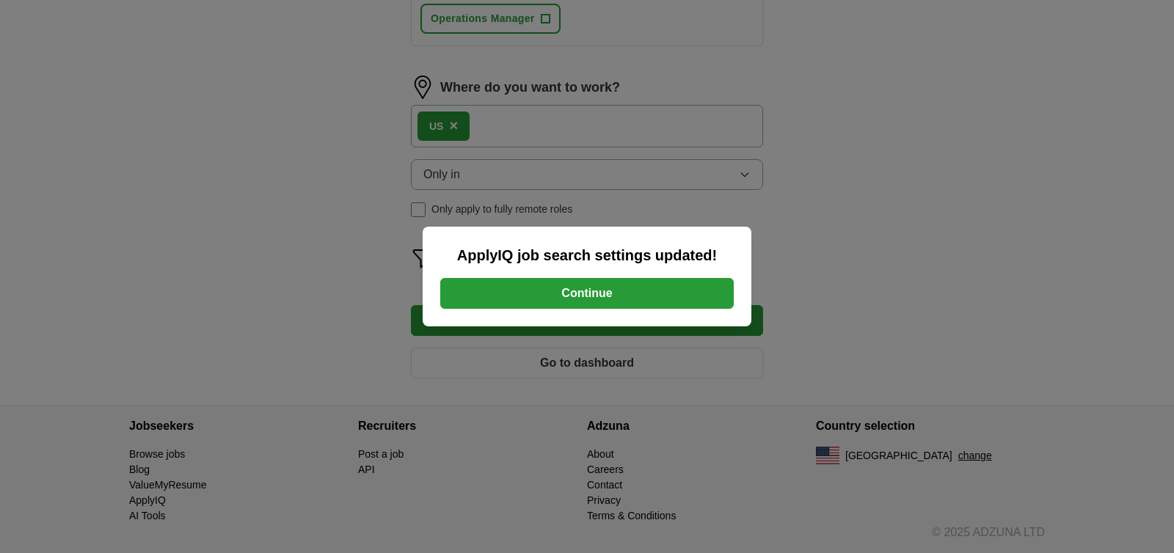
click at [545, 305] on button "Continue" at bounding box center [586, 293] width 293 height 31
